Goal: Check status: Check status

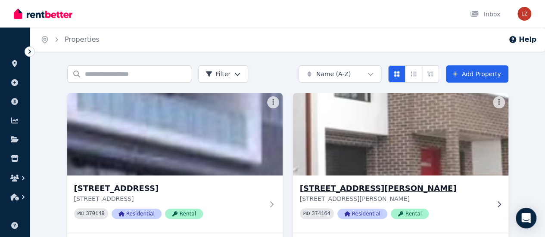
click at [296, 149] on img at bounding box center [400, 134] width 226 height 87
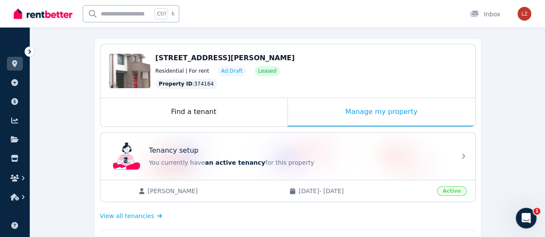
scroll to position [86, 0]
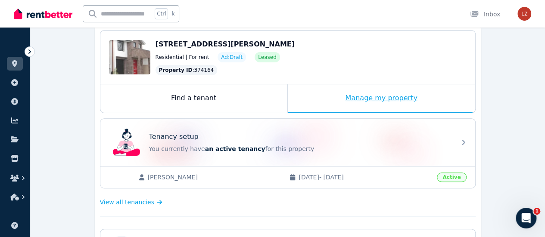
click at [349, 100] on div "Manage my property" at bounding box center [381, 98] width 187 height 28
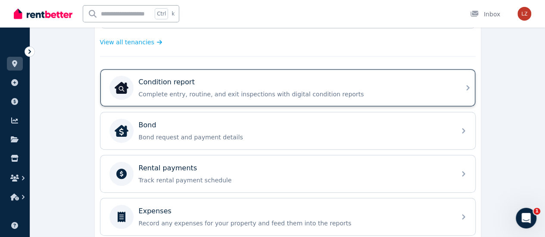
scroll to position [302, 0]
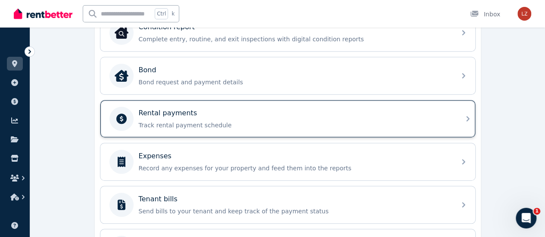
click at [370, 113] on div "Rental payments" at bounding box center [295, 113] width 312 height 10
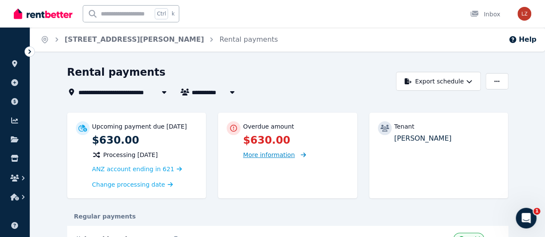
click at [267, 159] on span "More information" at bounding box center [269, 155] width 52 height 7
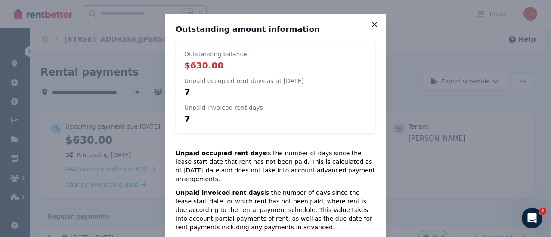
click at [375, 25] on icon at bounding box center [374, 25] width 9 height 8
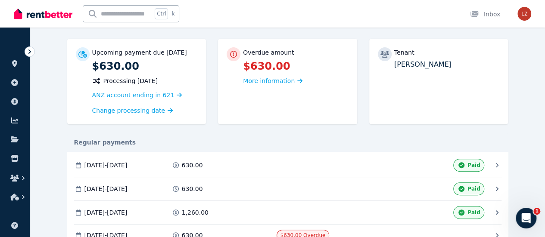
scroll to position [72, 0]
